Goal: Check status: Check status

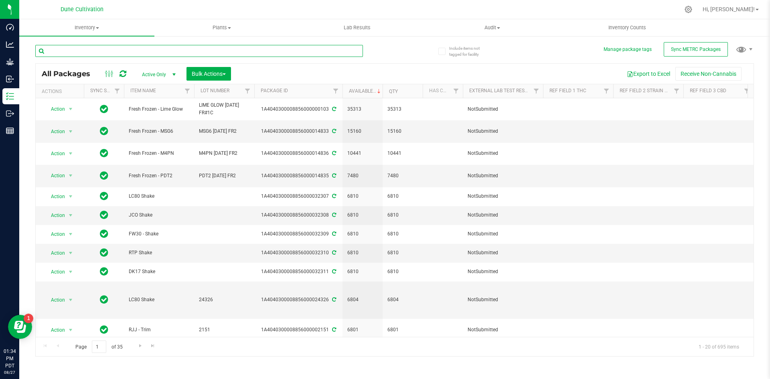
click at [164, 51] on input "text" at bounding box center [199, 51] width 328 height 12
click at [89, 49] on input "text" at bounding box center [199, 51] width 328 height 12
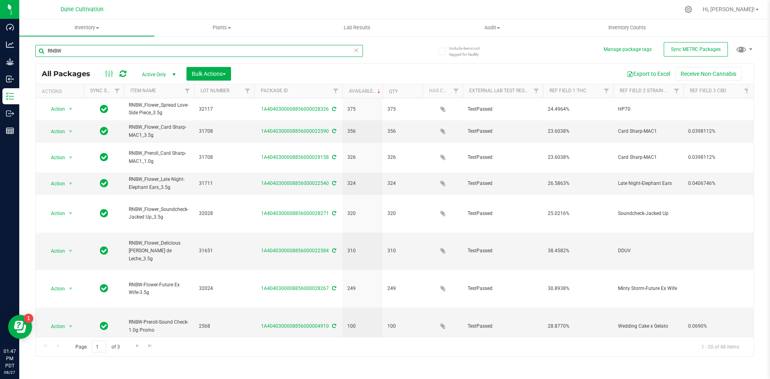
type input "RNBW"
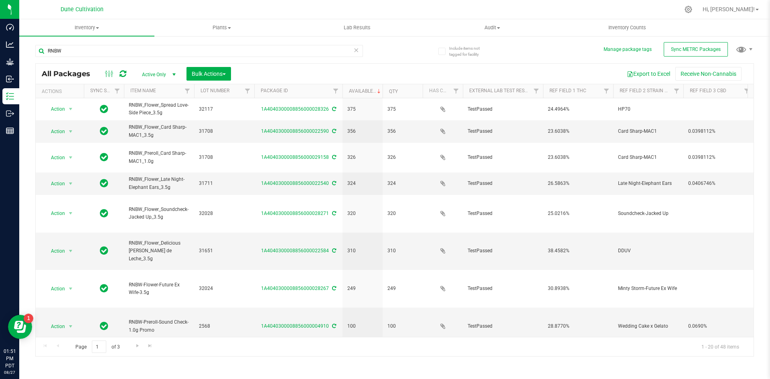
click at [354, 49] on icon at bounding box center [356, 50] width 6 height 10
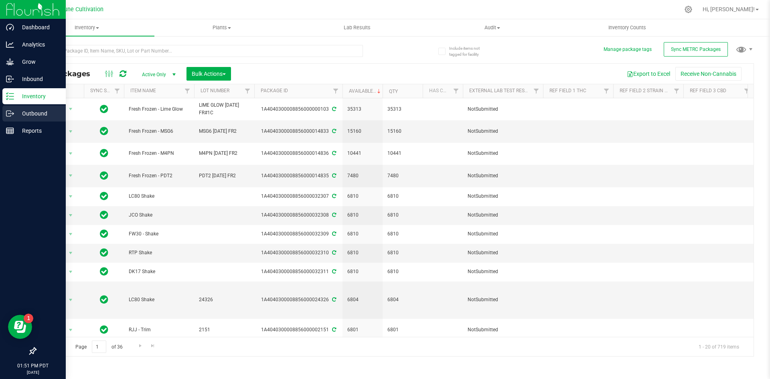
click at [15, 113] on p "Outbound" at bounding box center [38, 114] width 48 height 10
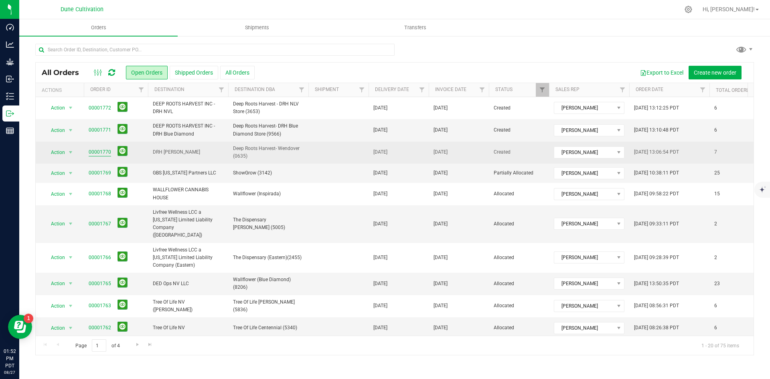
click at [105, 148] on link "00001770" at bounding box center [100, 152] width 22 height 8
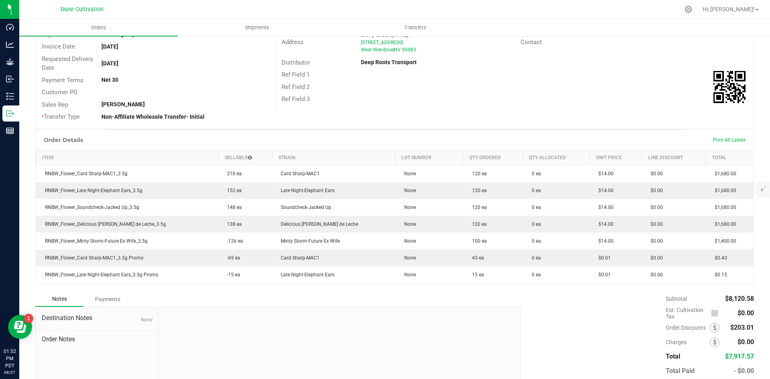
scroll to position [95, 0]
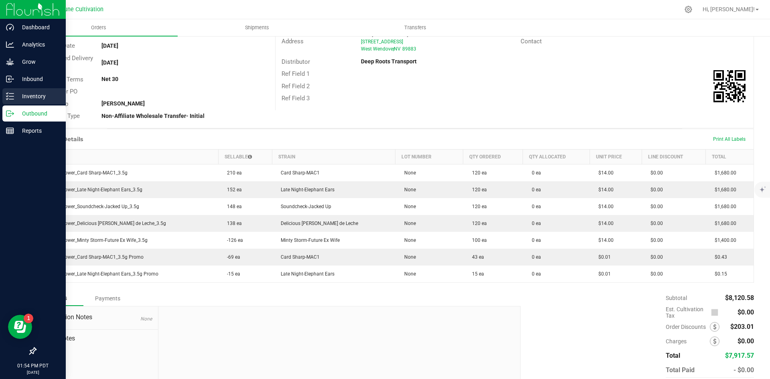
click at [8, 93] on icon at bounding box center [10, 96] width 8 height 8
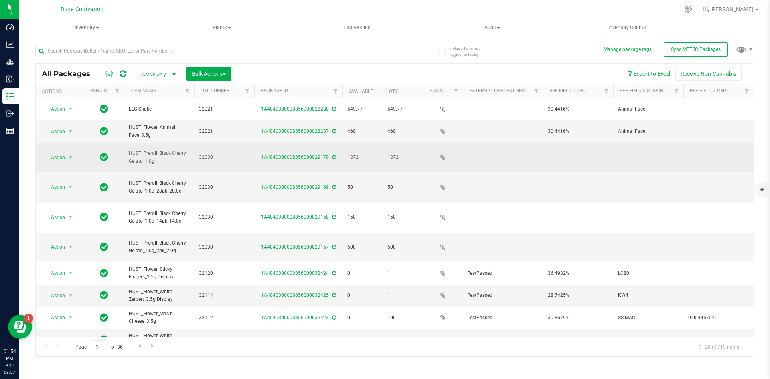
click at [269, 154] on link "1A4040300008856000029170" at bounding box center [295, 157] width 68 height 6
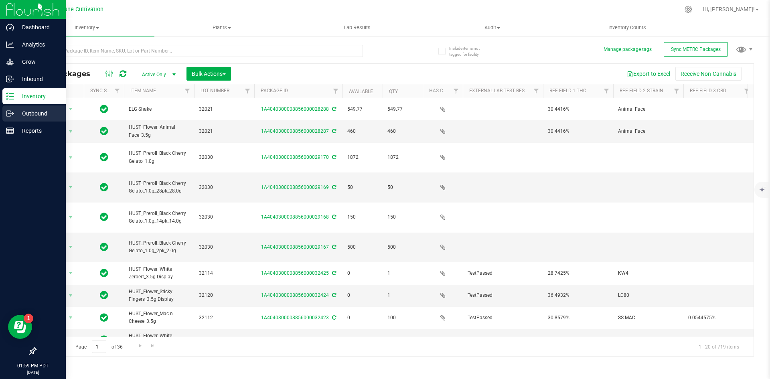
click at [13, 116] on icon at bounding box center [10, 113] width 8 height 8
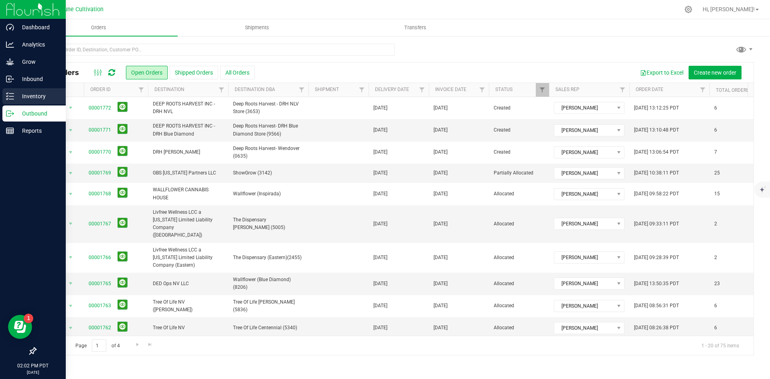
click at [15, 95] on p "Inventory" at bounding box center [38, 96] width 48 height 10
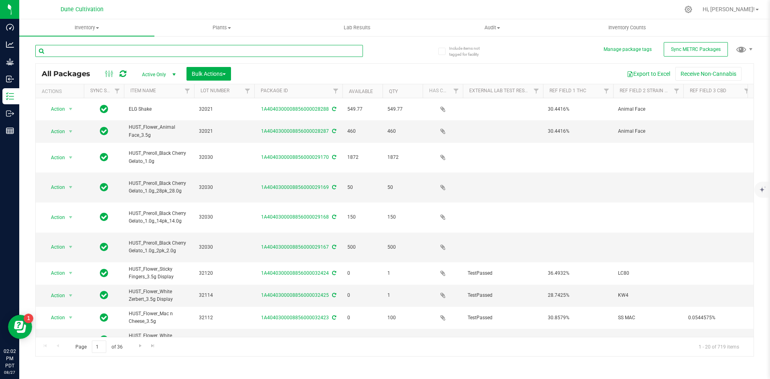
click at [272, 49] on input "text" at bounding box center [199, 51] width 328 height 12
click at [267, 51] on input "text" at bounding box center [199, 51] width 328 height 12
click at [96, 49] on input "text" at bounding box center [199, 51] width 328 height 12
click at [109, 53] on input "text" at bounding box center [199, 51] width 328 height 12
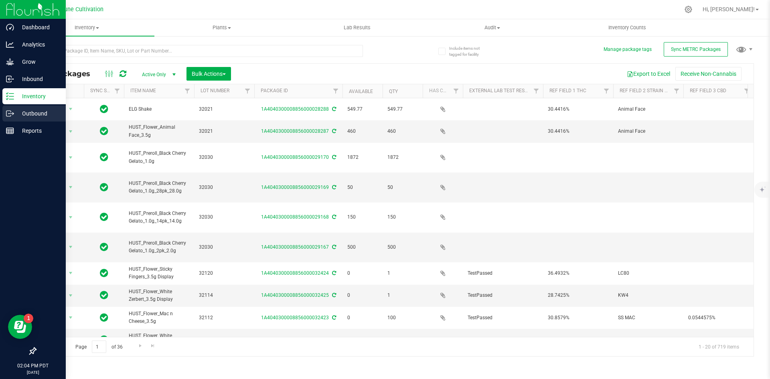
click at [8, 114] on icon at bounding box center [10, 113] width 8 height 8
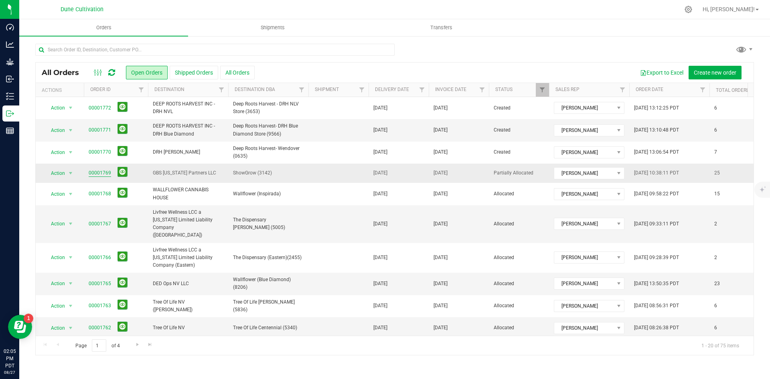
click at [101, 177] on link "00001769" at bounding box center [100, 173] width 22 height 8
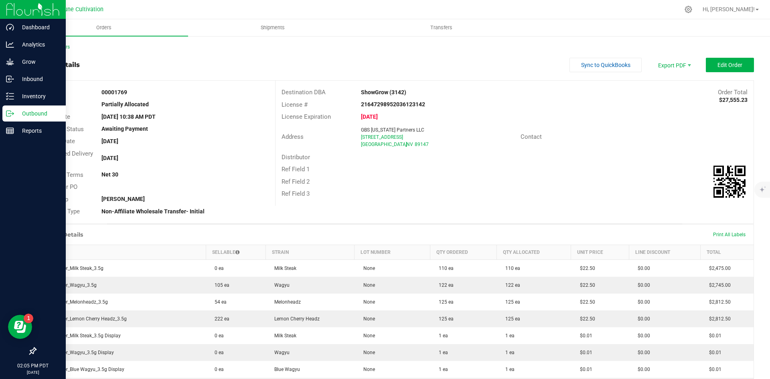
click at [8, 112] on icon at bounding box center [10, 113] width 8 height 8
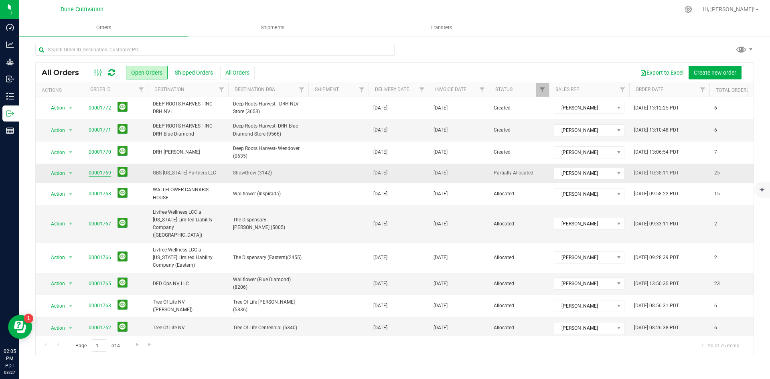
click at [99, 172] on link "00001769" at bounding box center [100, 173] width 22 height 8
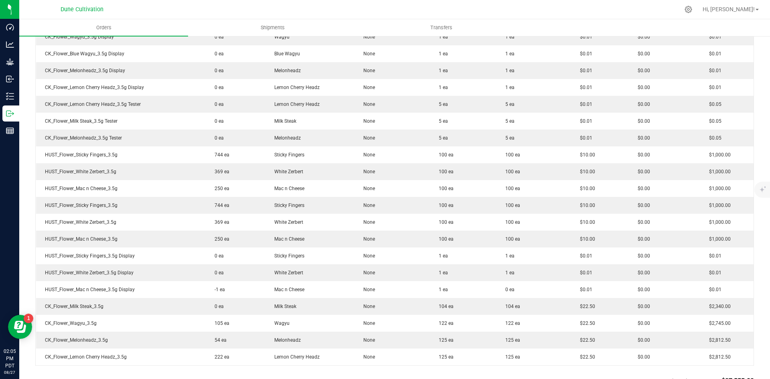
scroll to position [316, 0]
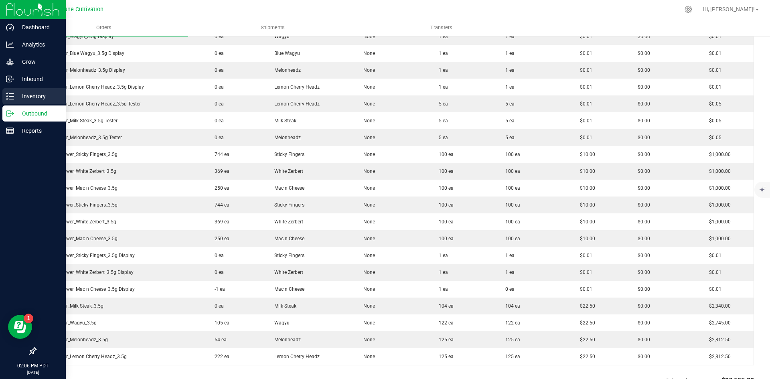
click at [6, 97] on div "Inventory" at bounding box center [33, 96] width 63 height 16
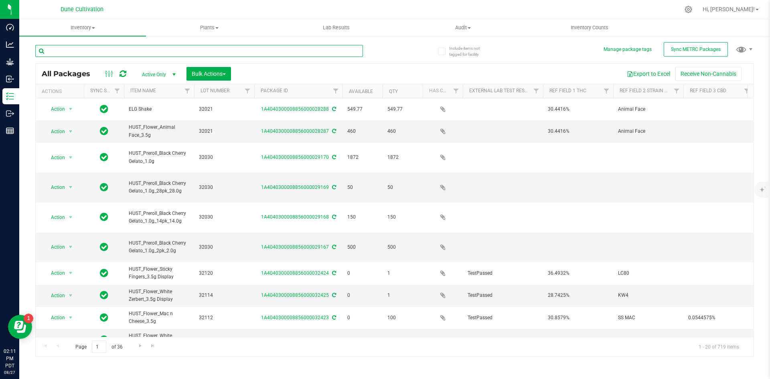
click at [68, 54] on input "text" at bounding box center [199, 51] width 328 height 12
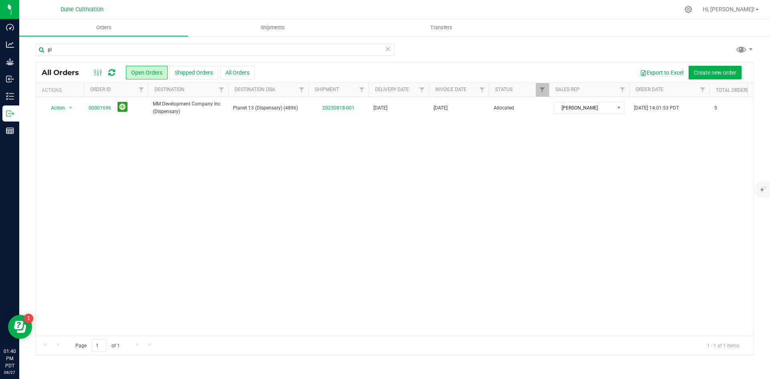
type input "p"
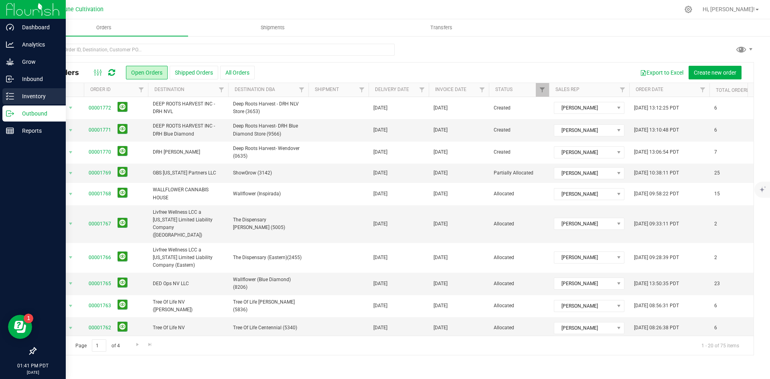
click at [13, 102] on div "Inventory" at bounding box center [33, 96] width 63 height 16
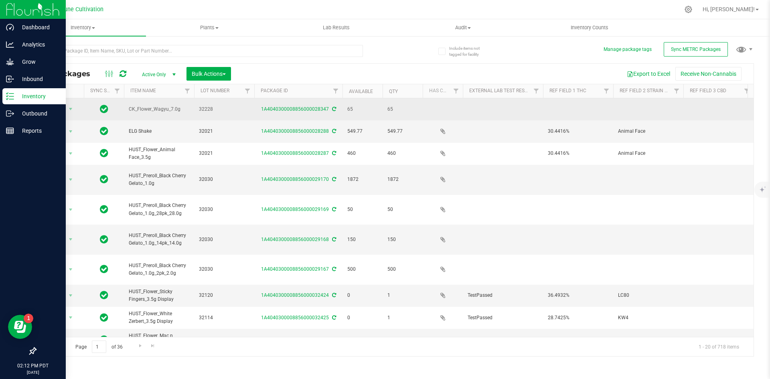
click at [332, 108] on icon at bounding box center [334, 109] width 4 height 5
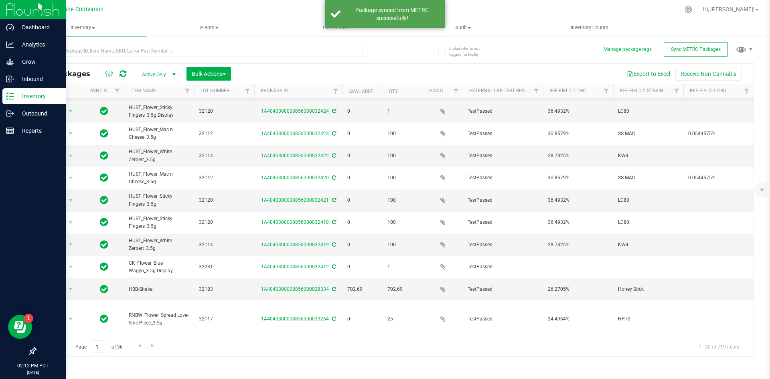
scroll to position [193, 0]
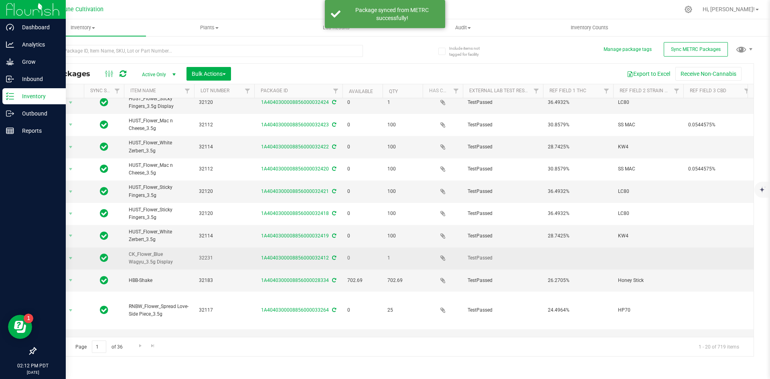
click at [332, 255] on icon at bounding box center [334, 257] width 4 height 5
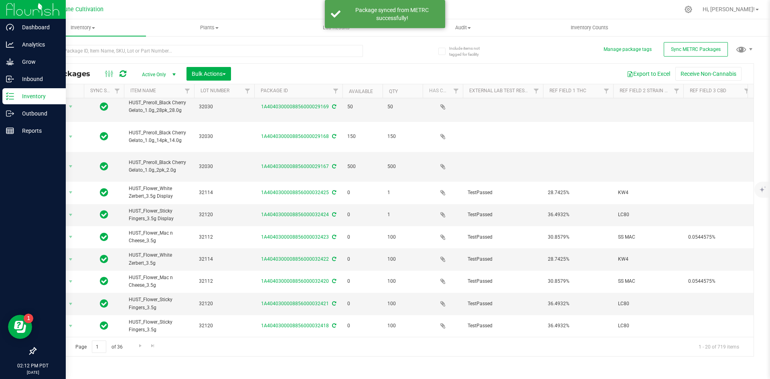
scroll to position [0, 0]
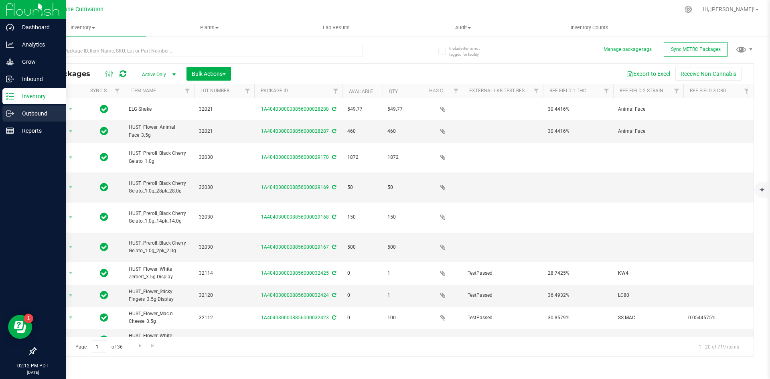
click at [8, 113] on icon at bounding box center [10, 113] width 8 height 8
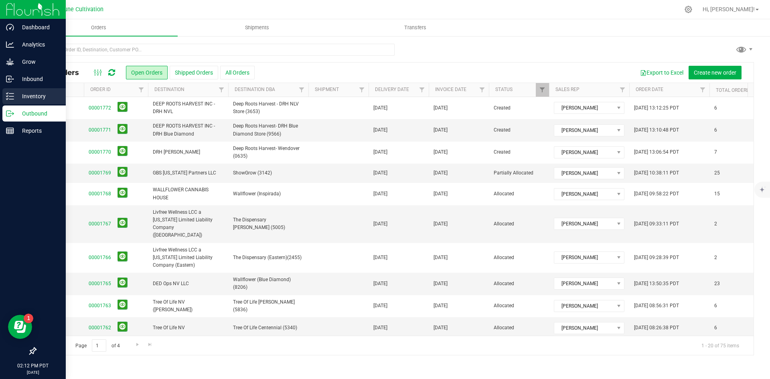
click at [24, 91] on div "Inventory" at bounding box center [33, 96] width 63 height 16
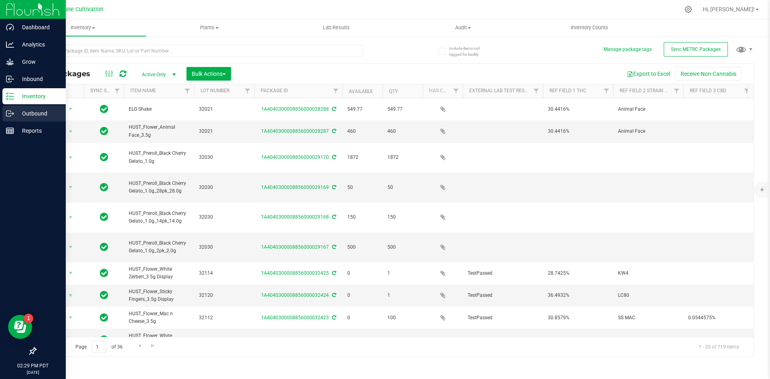
click at [10, 113] on line at bounding box center [11, 113] width 4 height 0
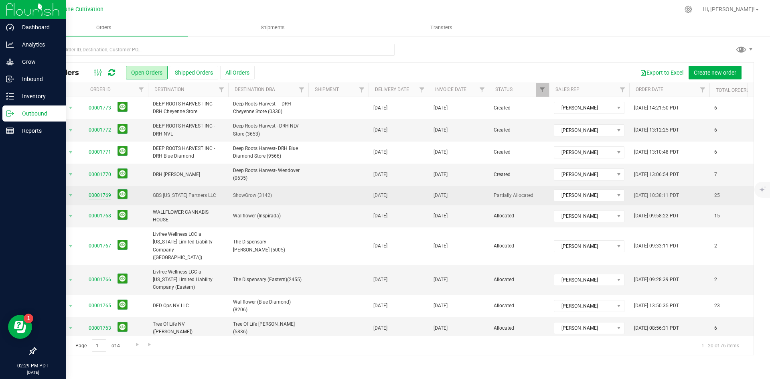
click at [100, 192] on link "00001769" at bounding box center [100, 196] width 22 height 8
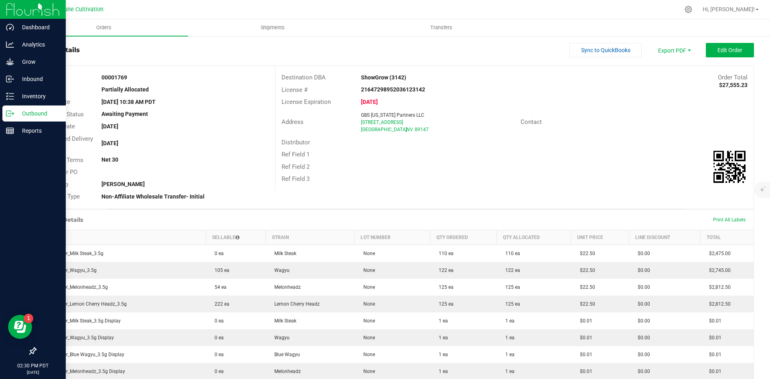
scroll to position [12, 0]
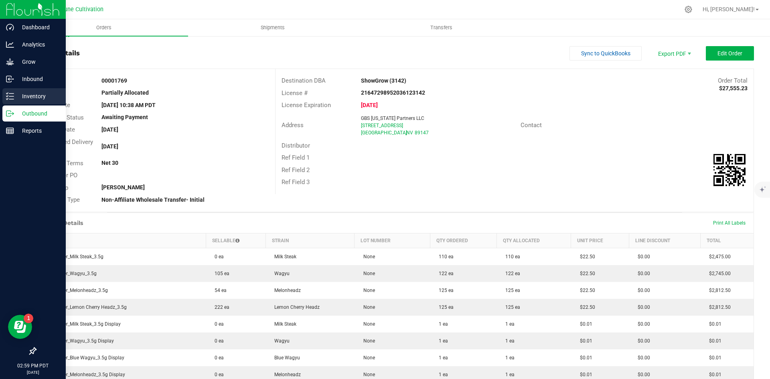
click at [12, 94] on icon at bounding box center [10, 96] width 8 height 8
